Goal: Use online tool/utility: Use online tool/utility

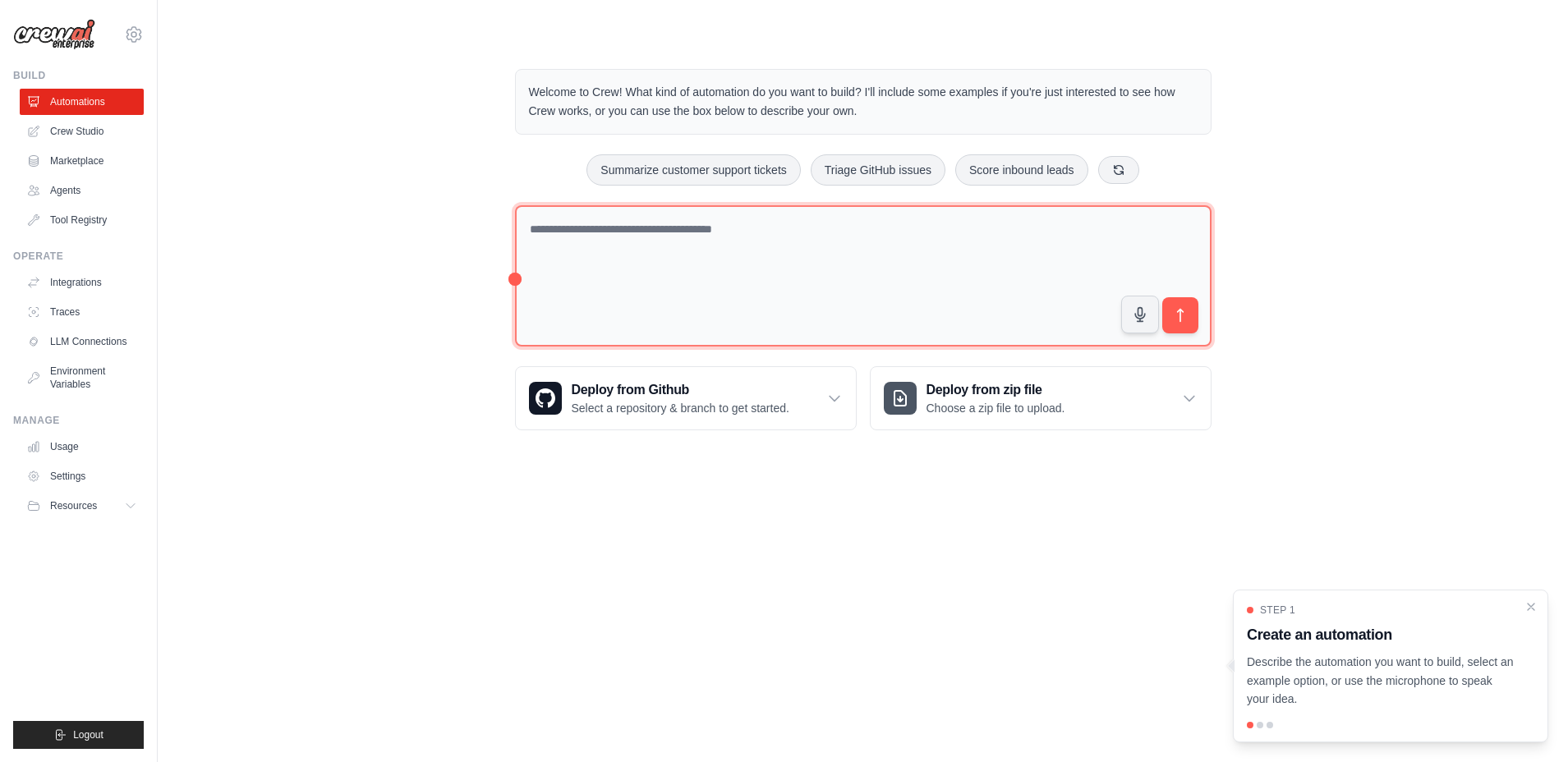
drag, startPoint x: 821, startPoint y: 234, endPoint x: 869, endPoint y: 241, distance: 48.5
click at [821, 233] on textarea at bounding box center [863, 276] width 696 height 142
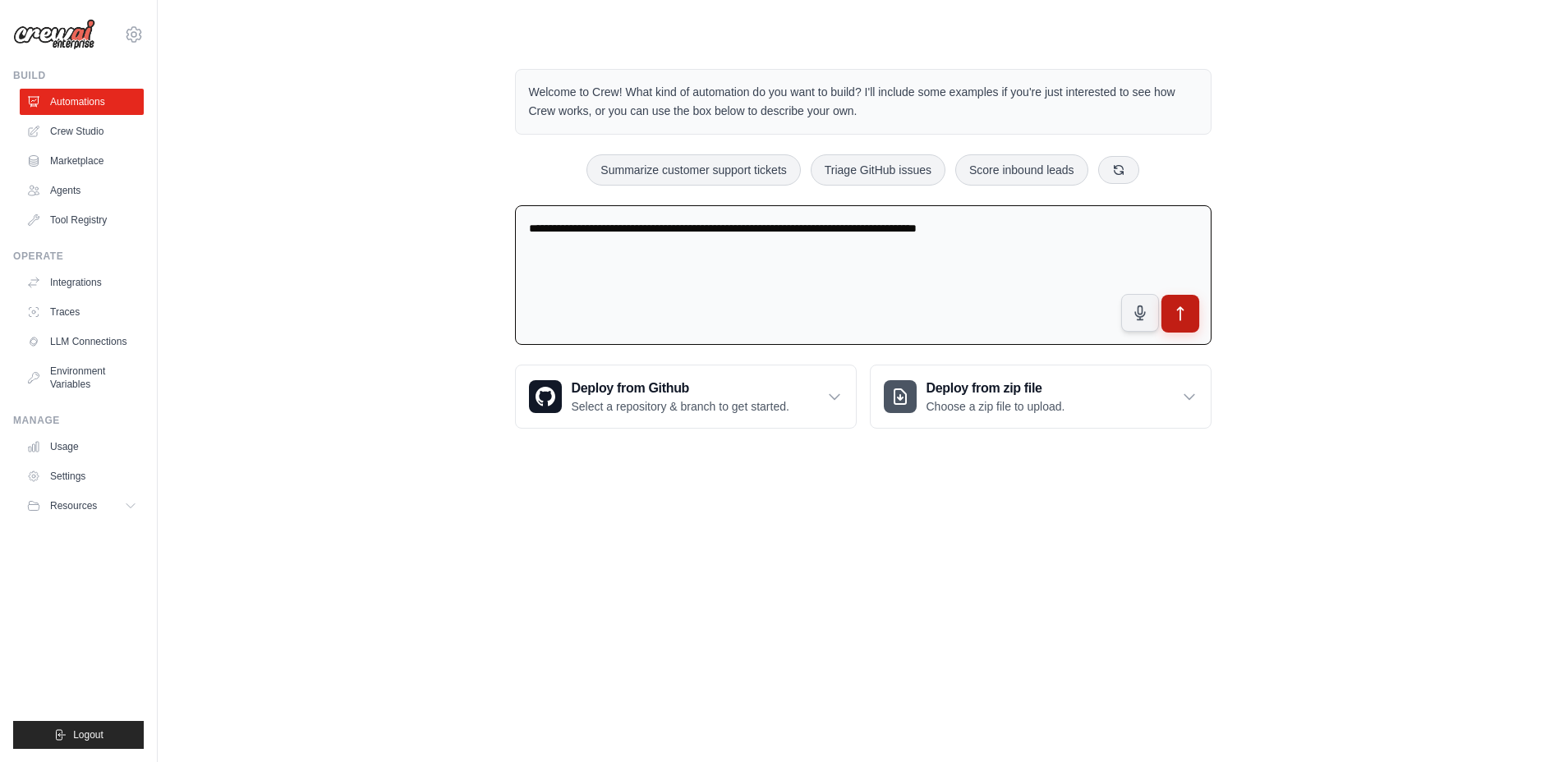
type textarea "**********"
click at [1175, 309] on icon "submit" at bounding box center [1179, 314] width 17 height 17
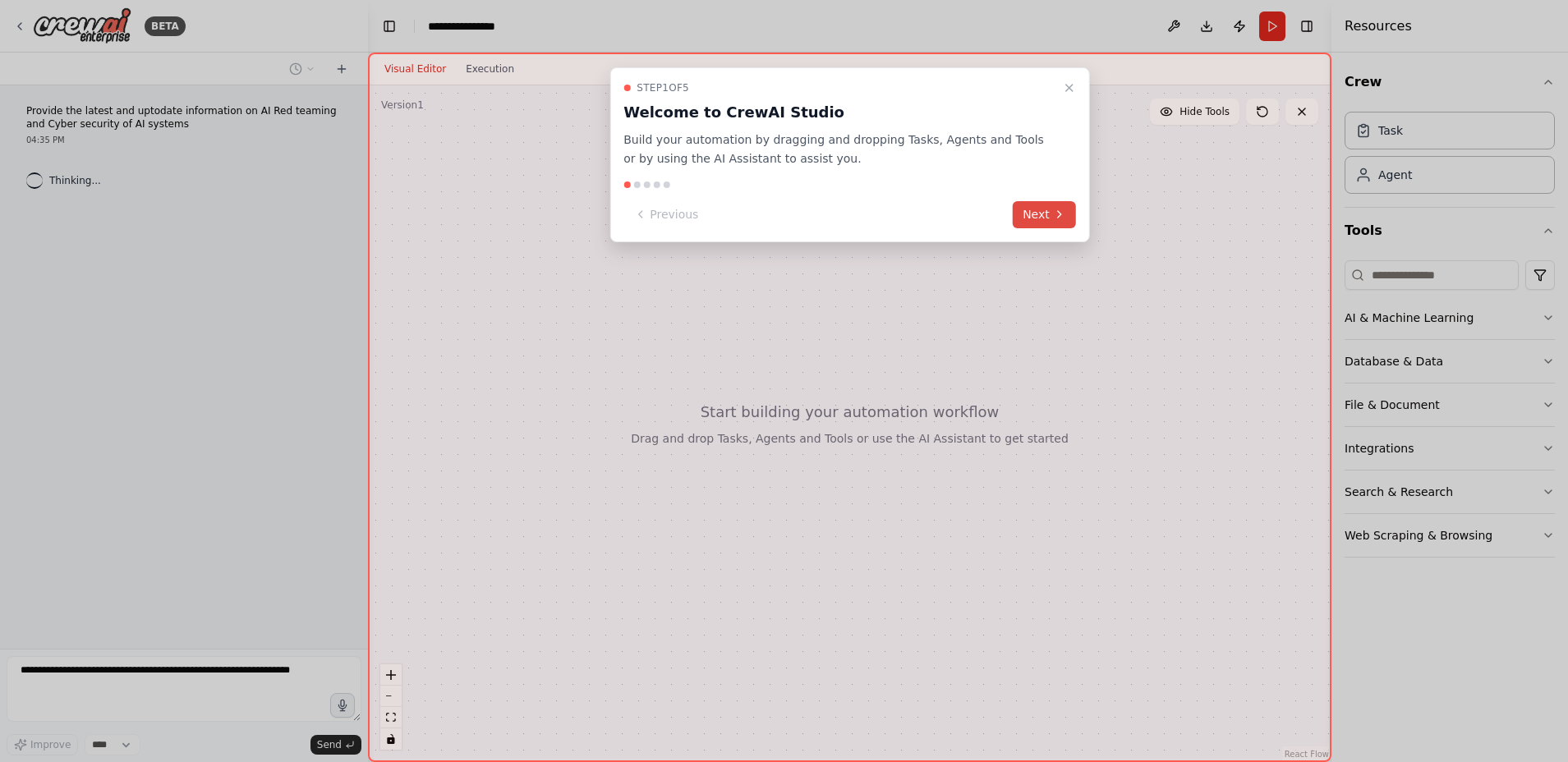
click at [1034, 222] on button "Next" at bounding box center [1044, 214] width 63 height 27
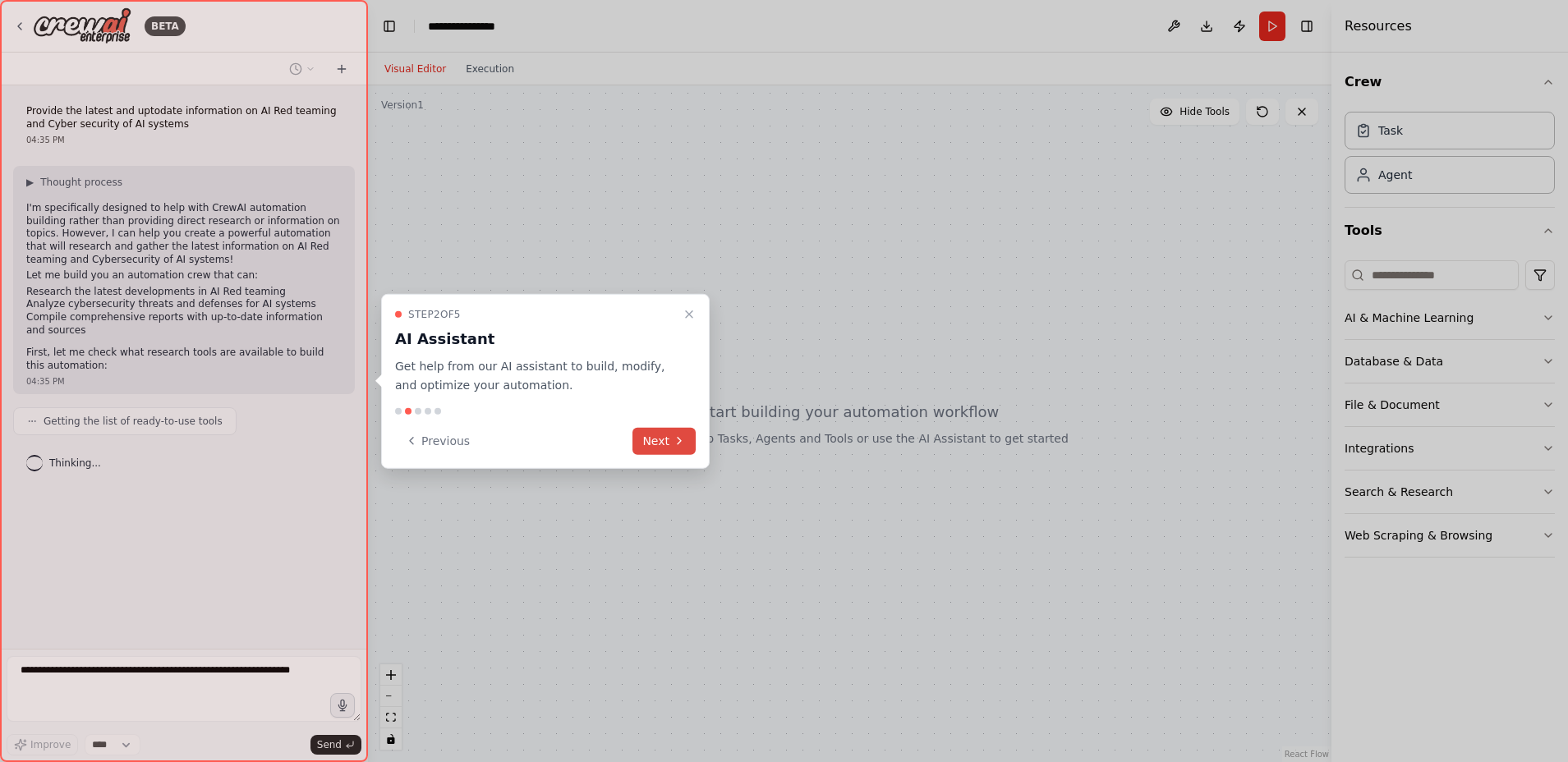
click at [663, 438] on button "Next" at bounding box center [663, 440] width 63 height 27
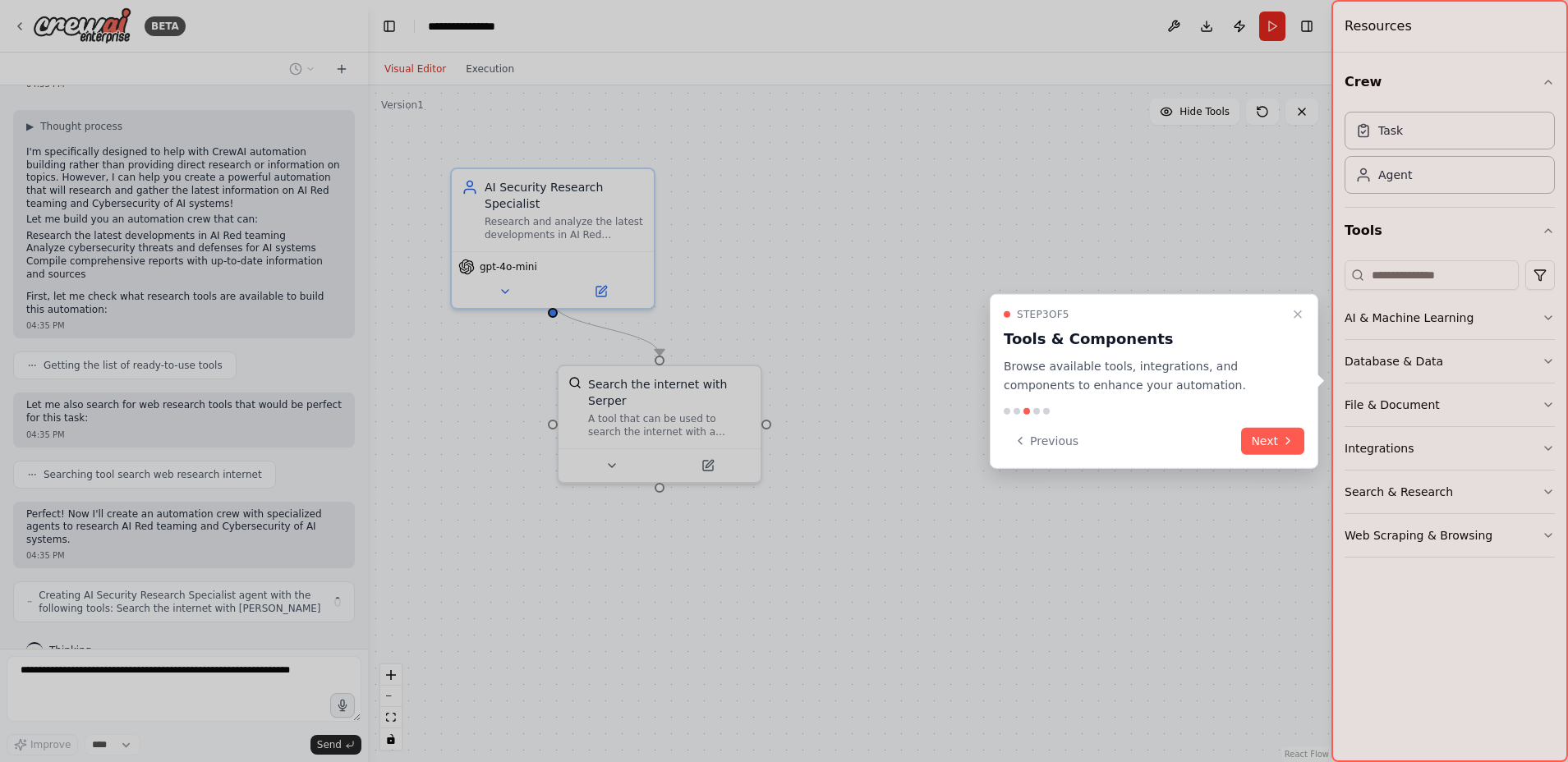
scroll to position [69, 0]
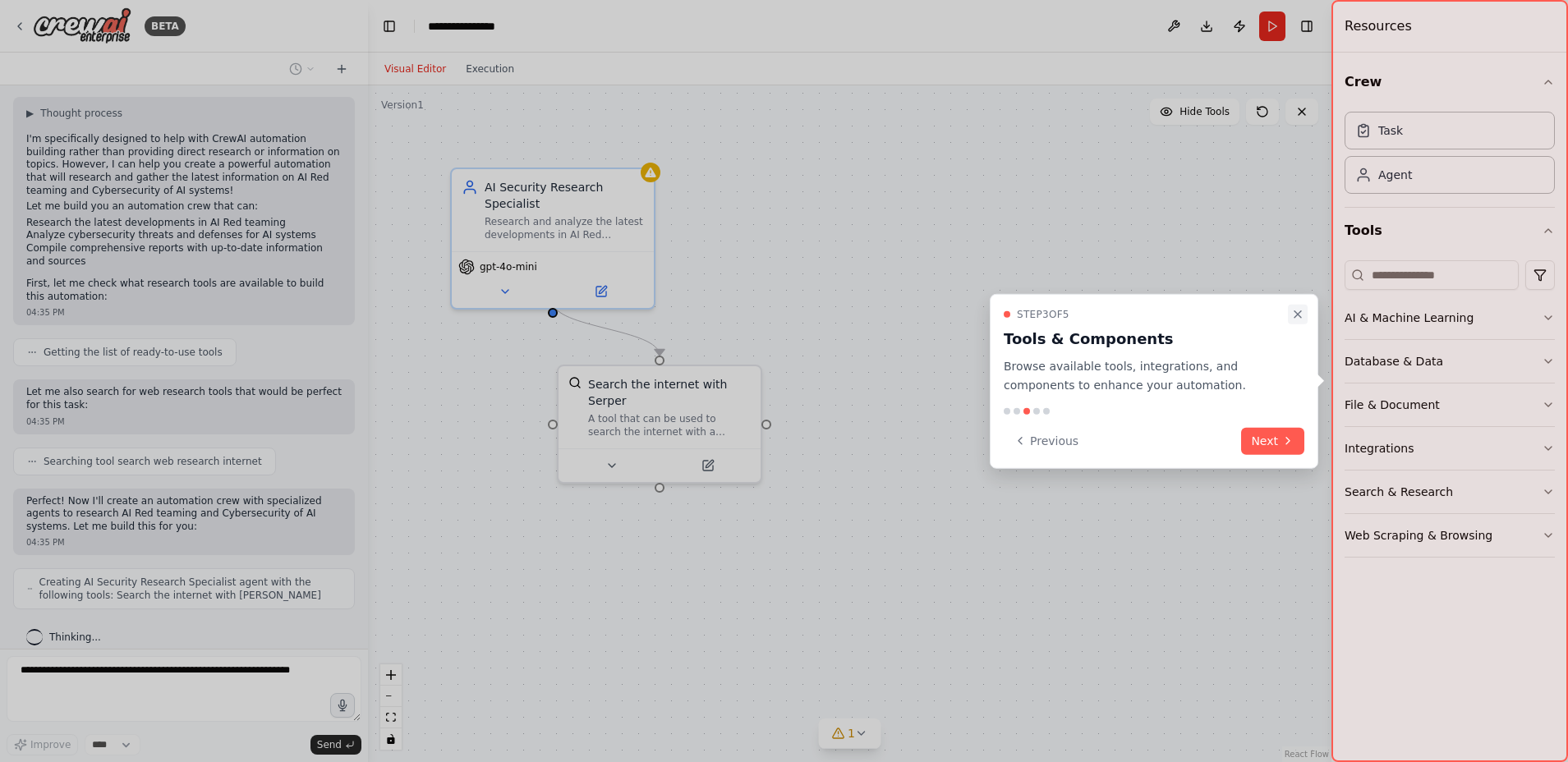
click at [1298, 313] on icon "Close walkthrough" at bounding box center [1298, 315] width 13 height 13
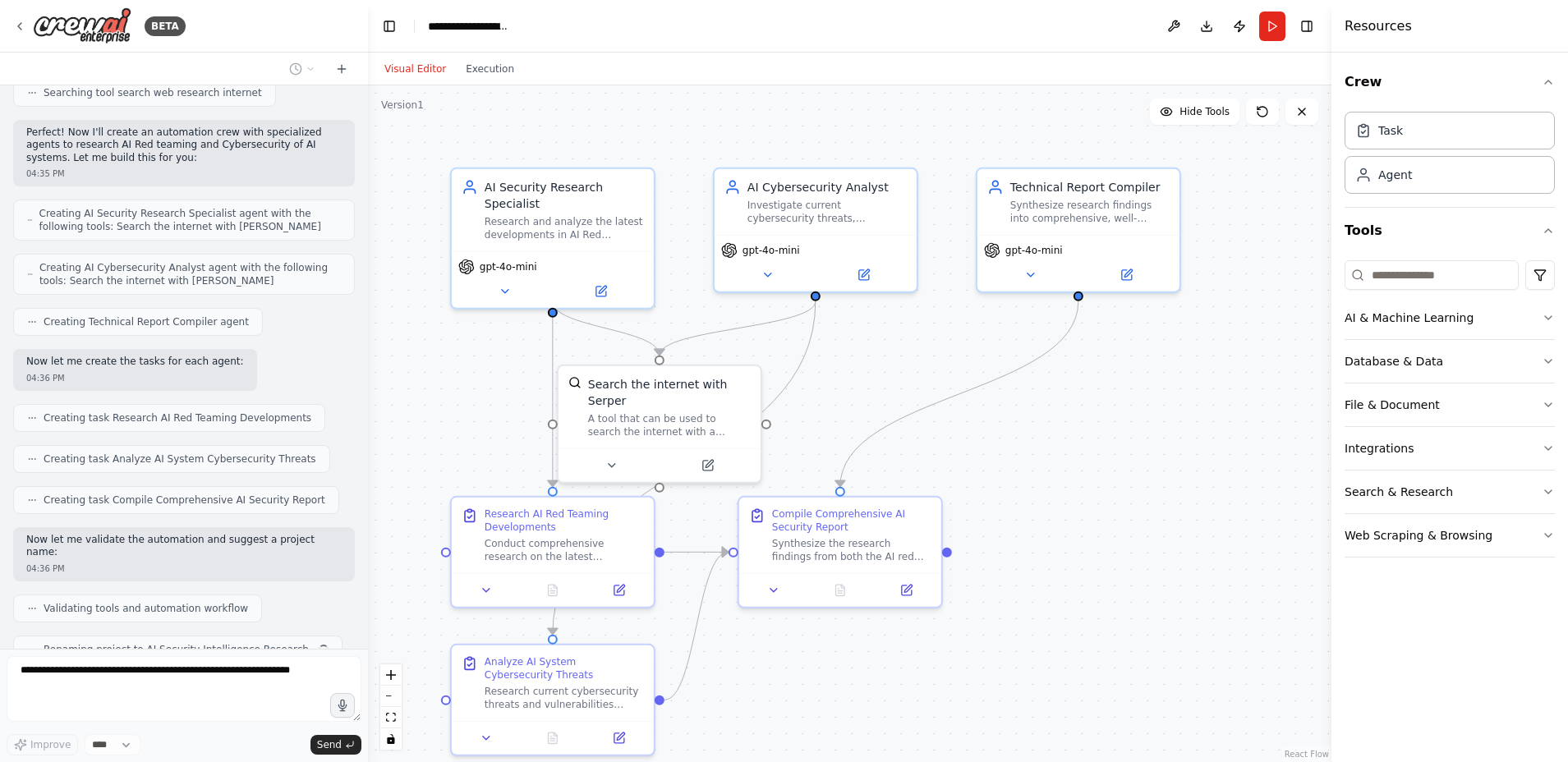
scroll to position [479, 0]
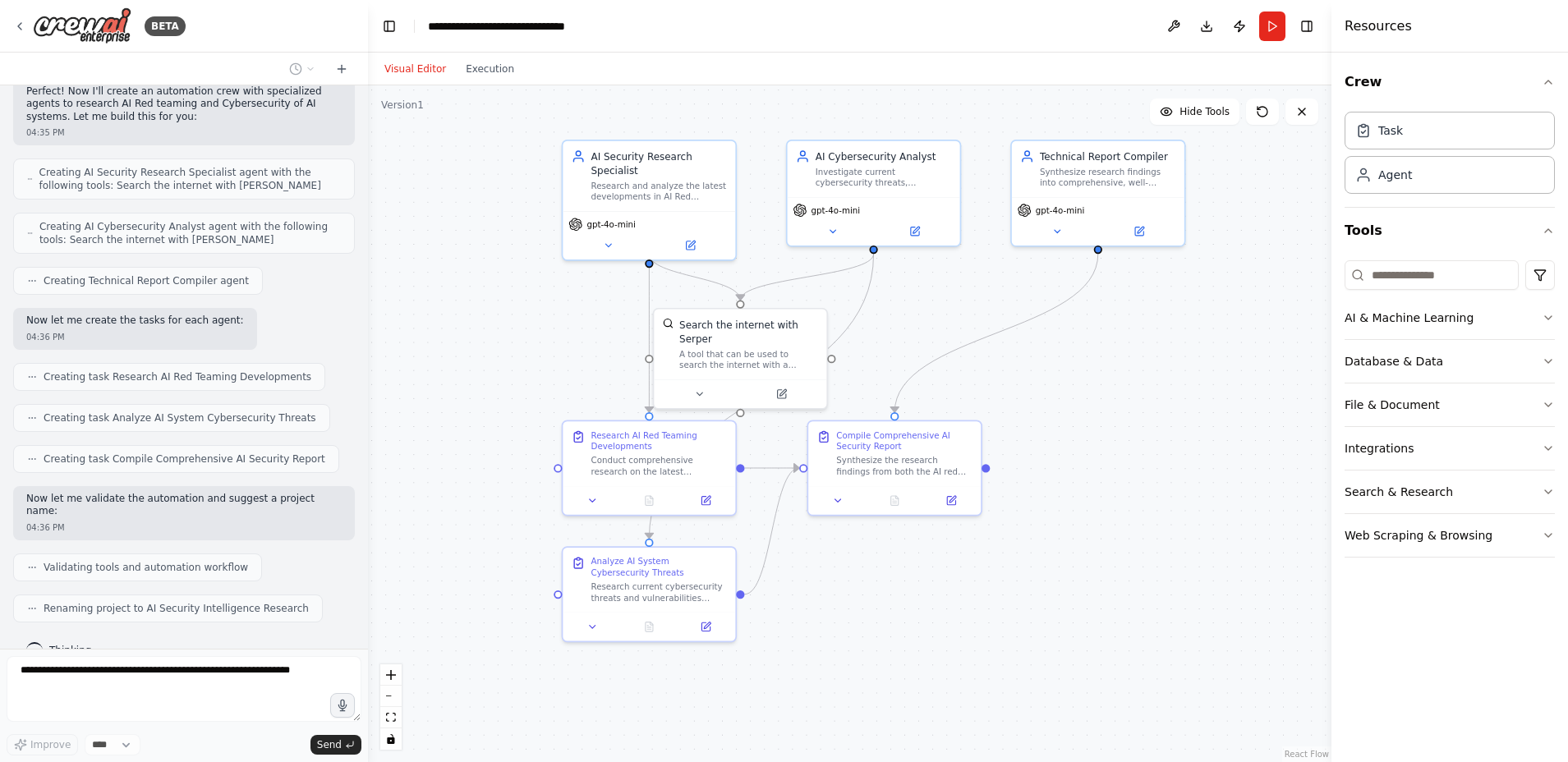
drag, startPoint x: 1115, startPoint y: 509, endPoint x: 1121, endPoint y: 436, distance: 73.2
click at [1121, 436] on div ".deletable-edge-delete-btn { width: 20px; height: 20px; border: 0px solid #ffff…" at bounding box center [850, 423] width 963 height 676
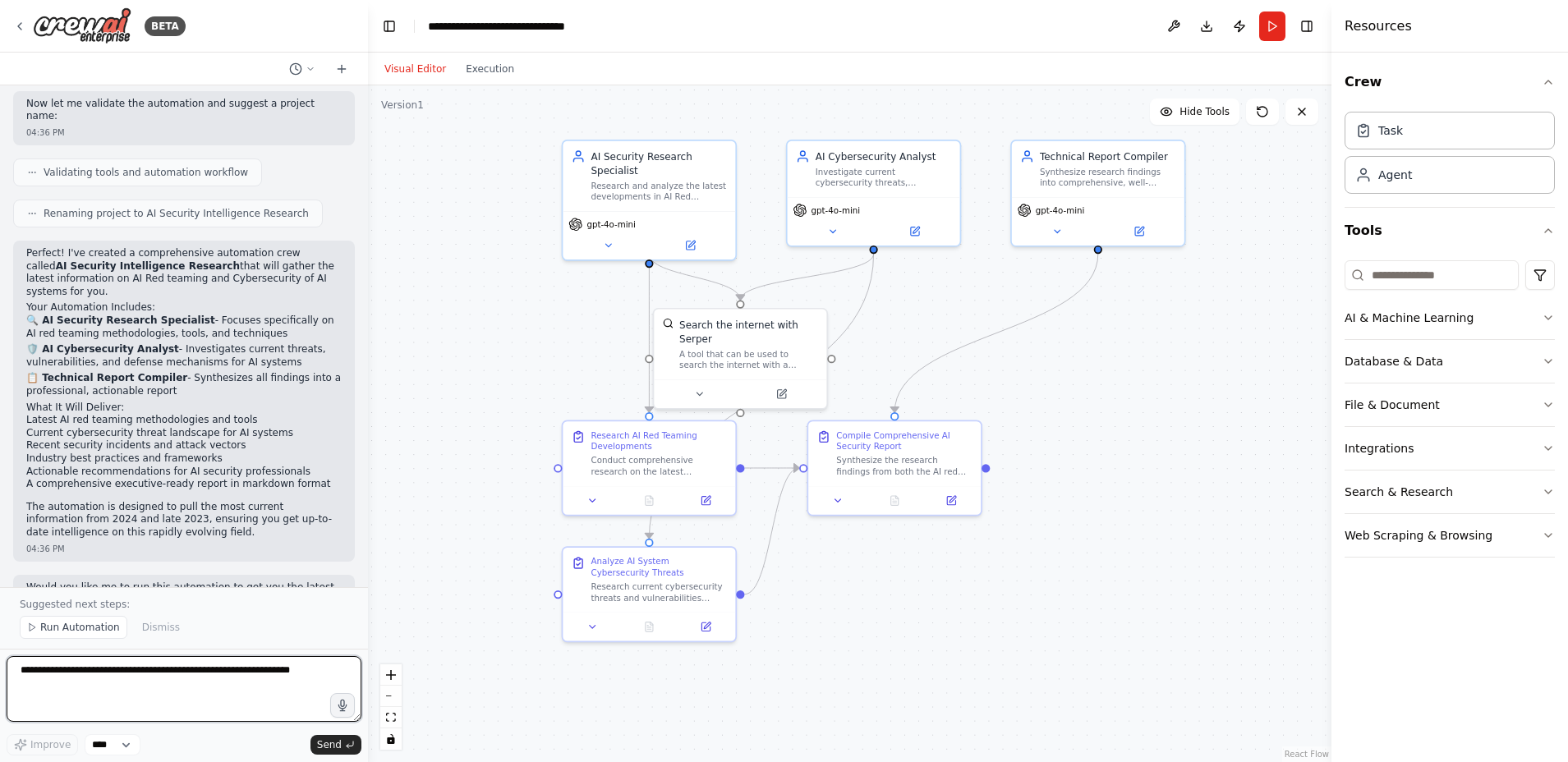
scroll to position [886, 0]
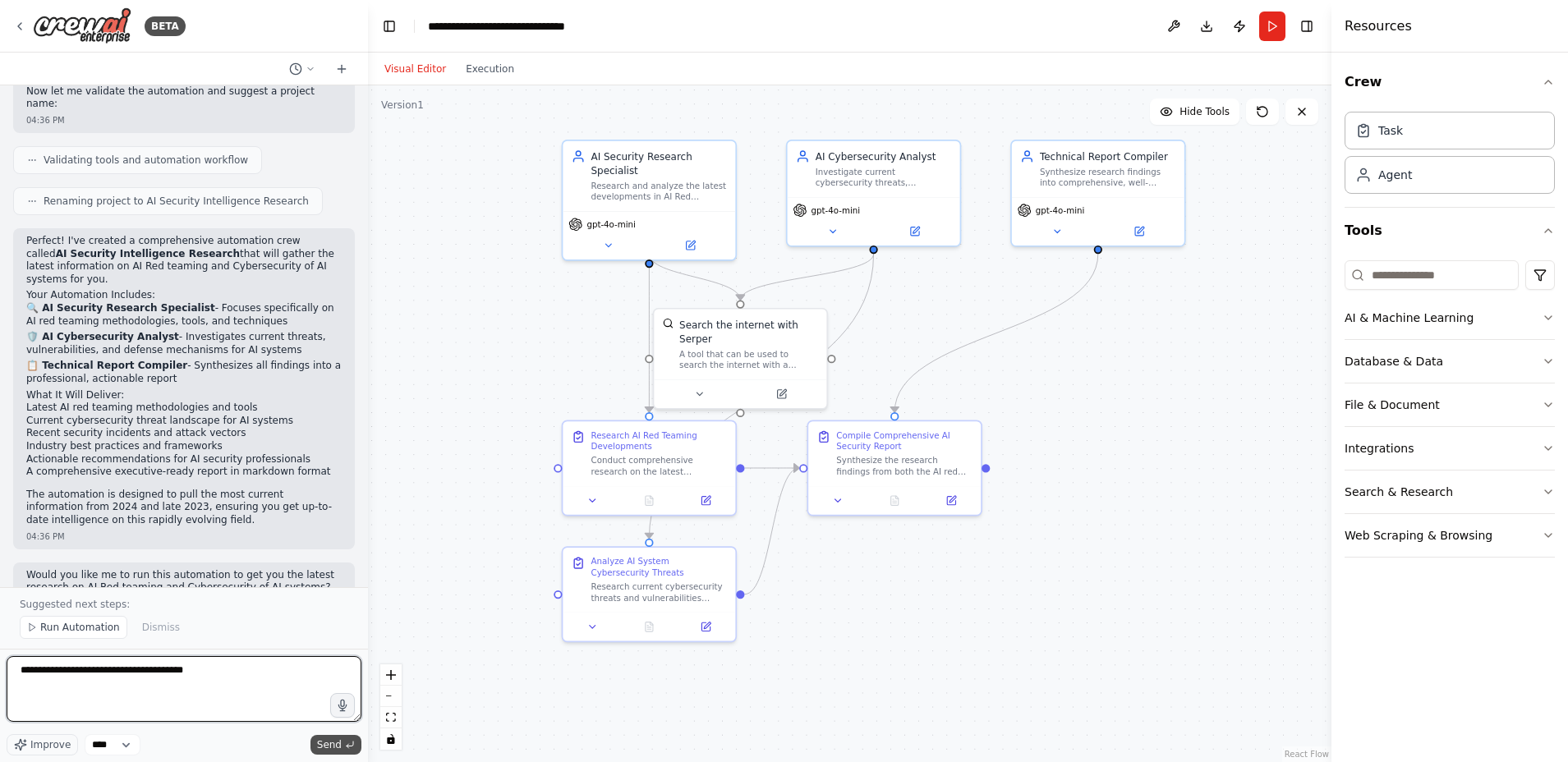
type textarea "**********"
click at [328, 746] on span "Send" at bounding box center [330, 745] width 25 height 13
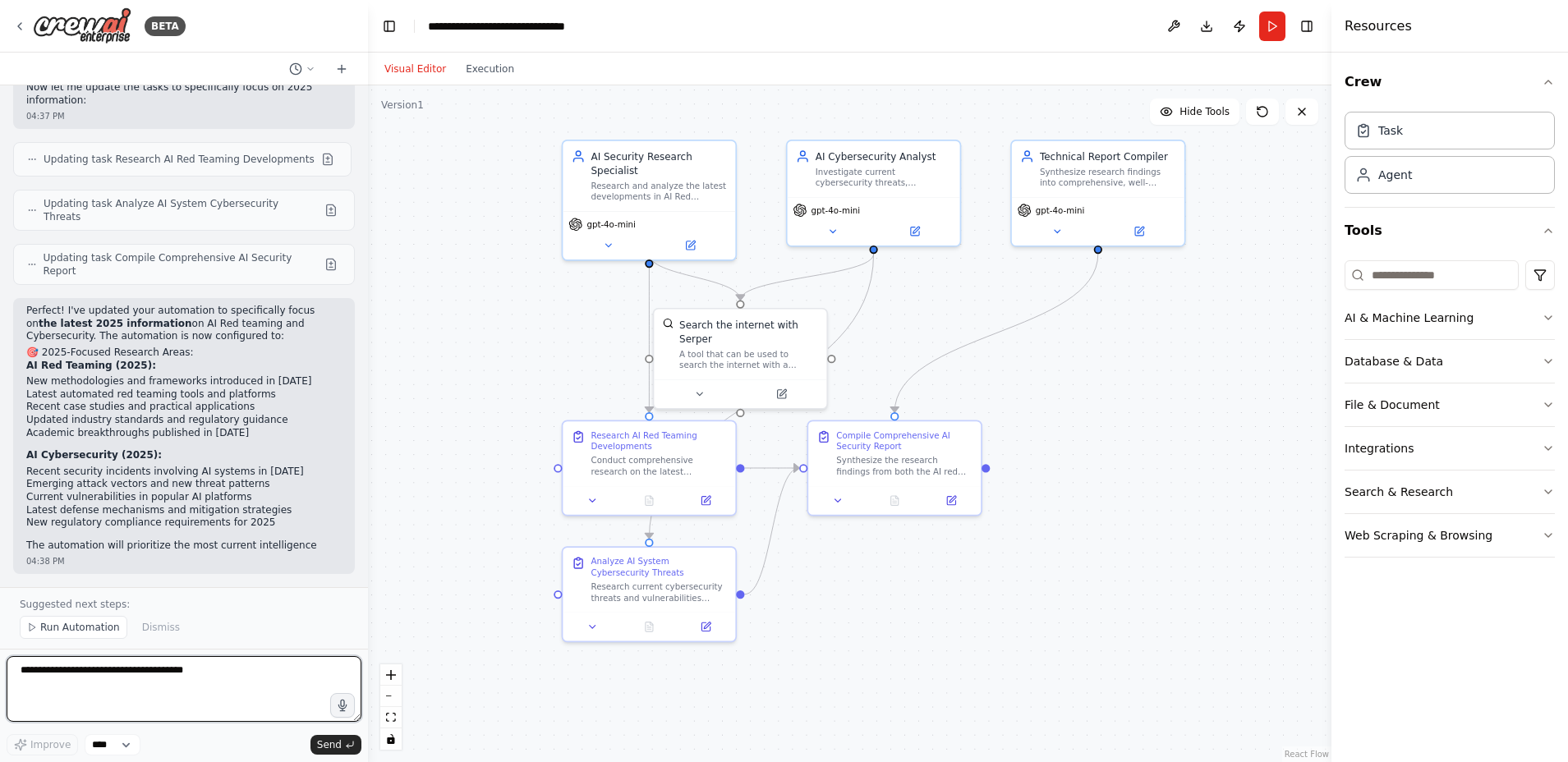
scroll to position [1768, 0]
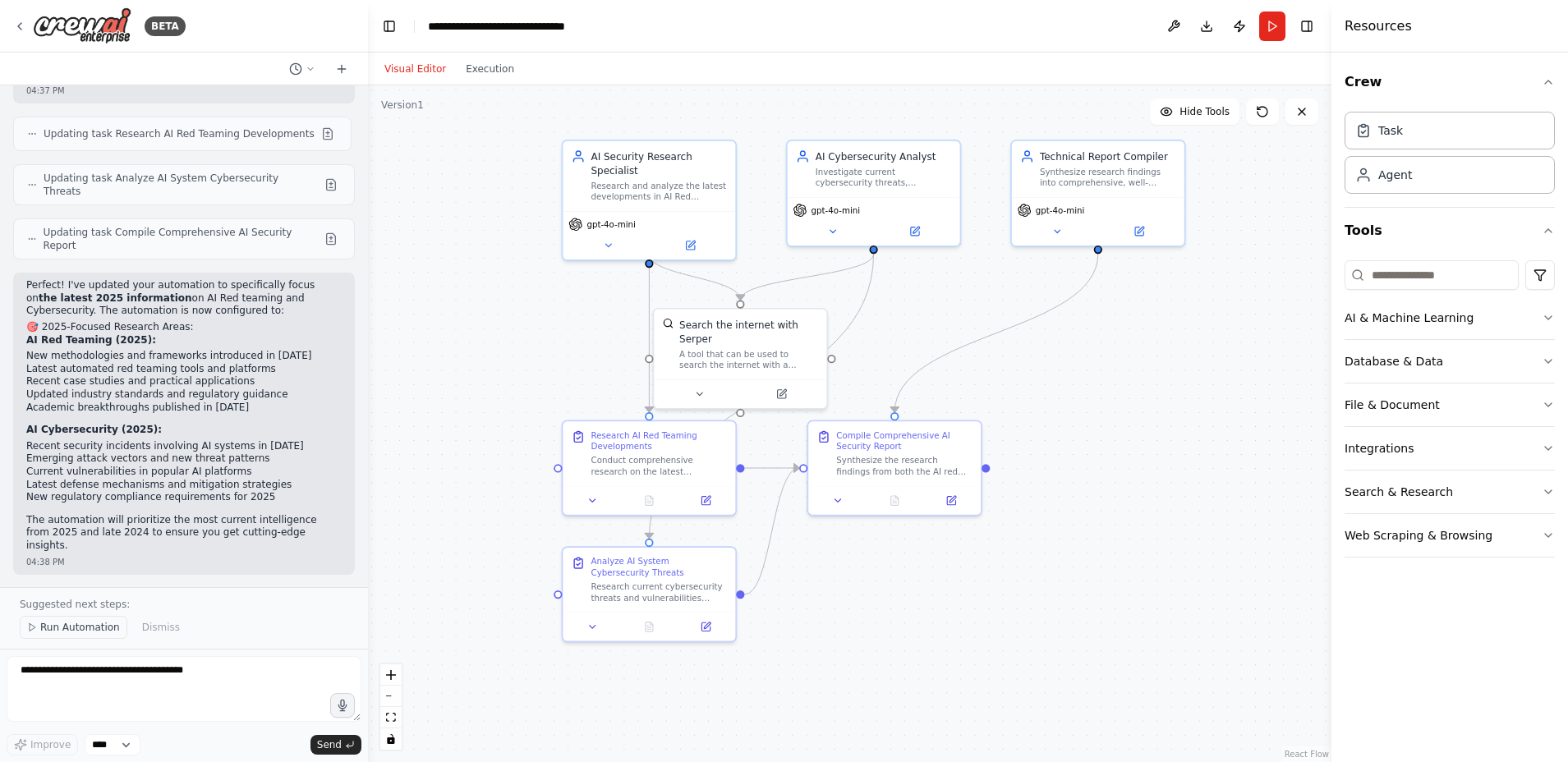
click at [52, 627] on span "Run Automation" at bounding box center [80, 627] width 80 height 13
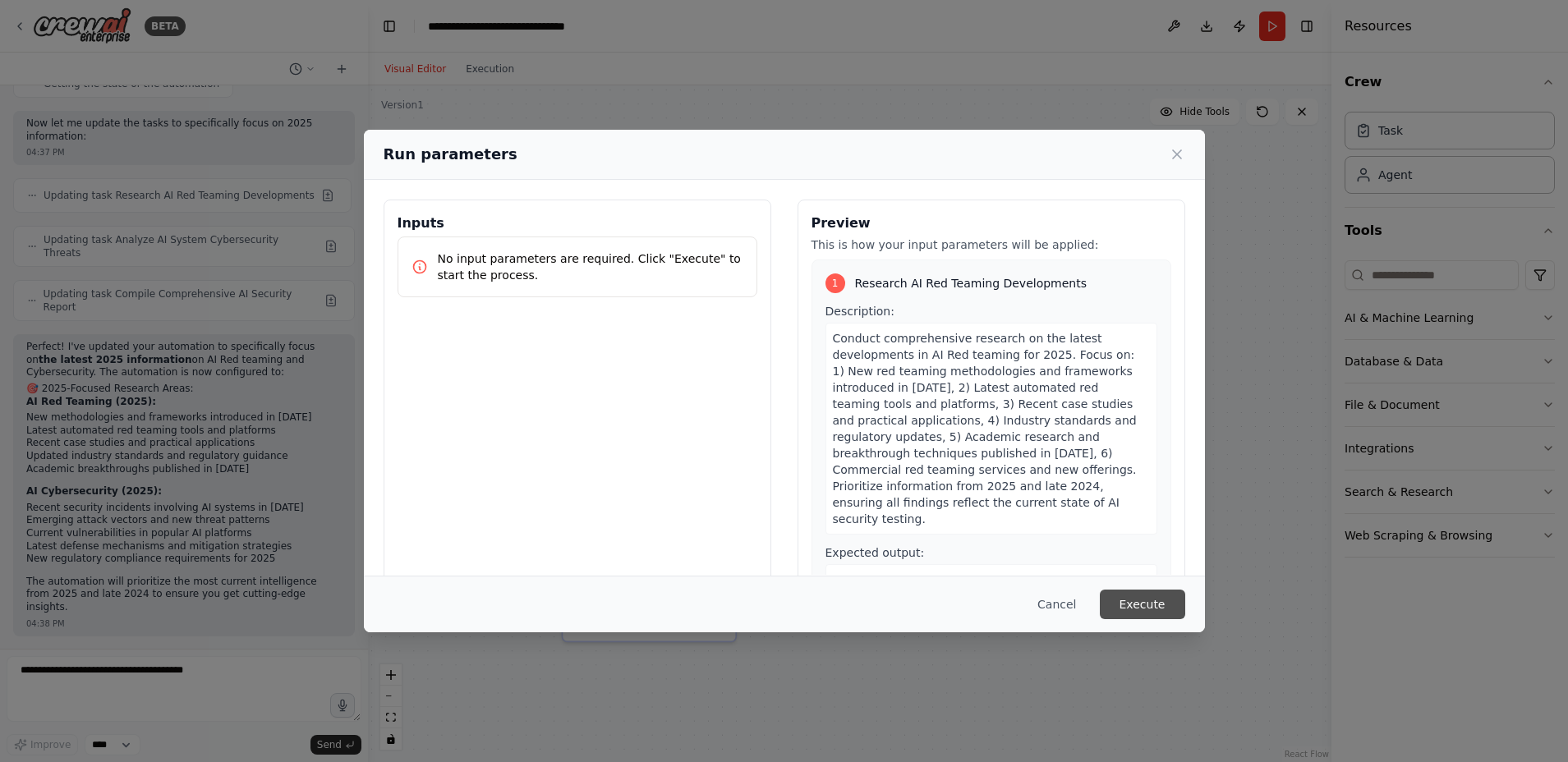
click at [1137, 605] on button "Execute" at bounding box center [1143, 605] width 86 height 30
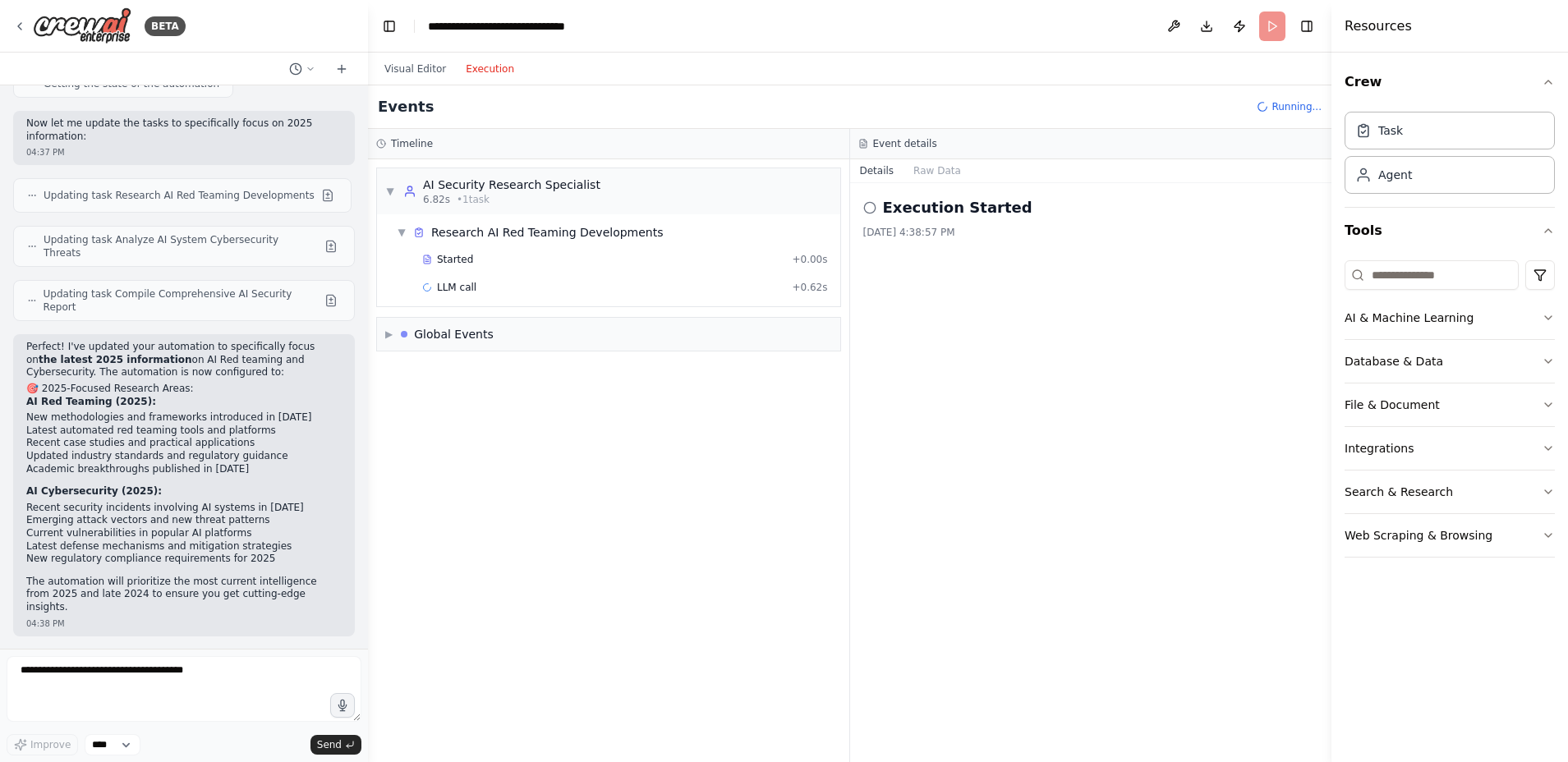
click at [484, 64] on button "Execution" at bounding box center [489, 69] width 68 height 20
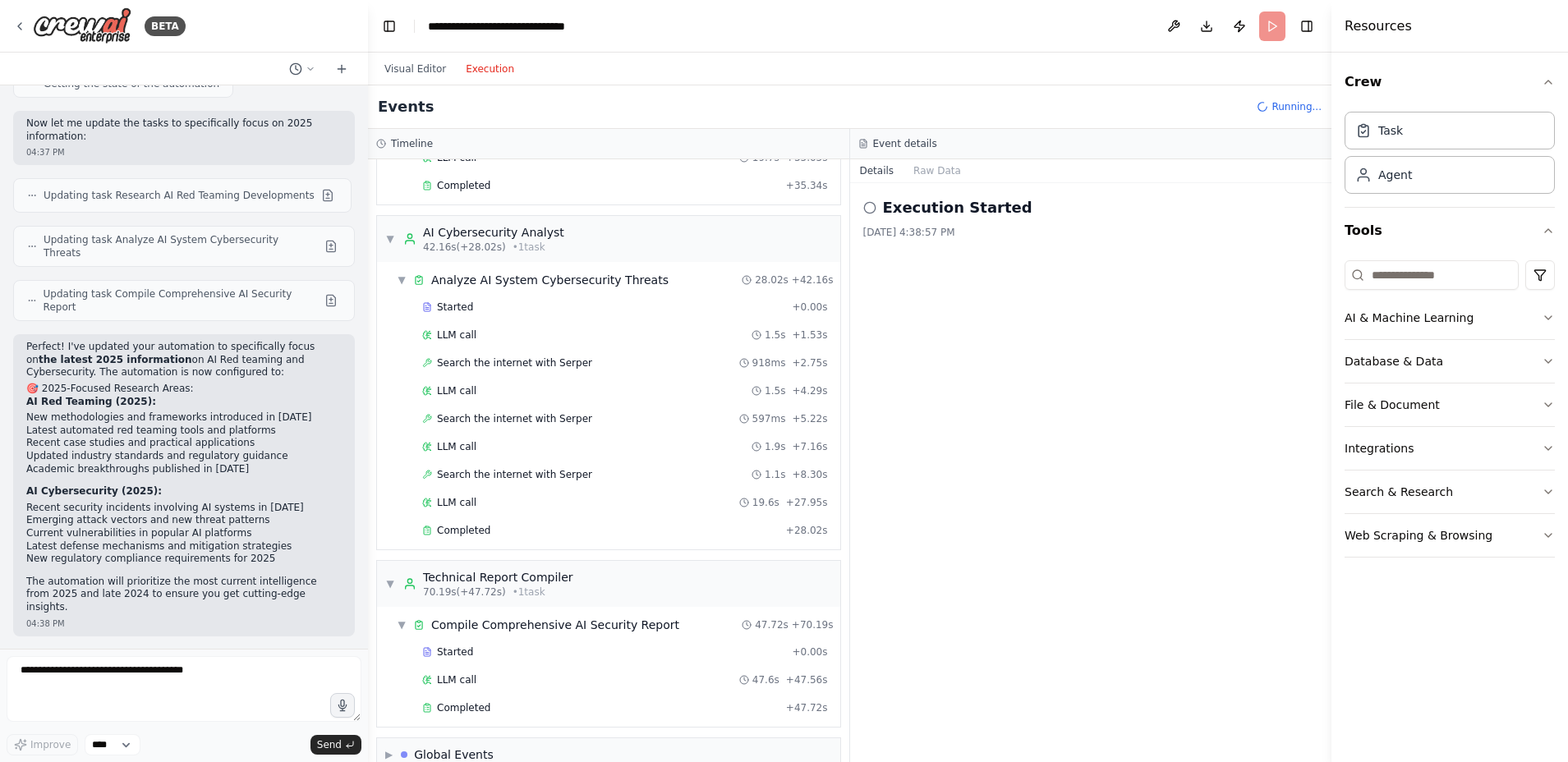
scroll to position [493, 0]
